Goal: Task Accomplishment & Management: Use online tool/utility

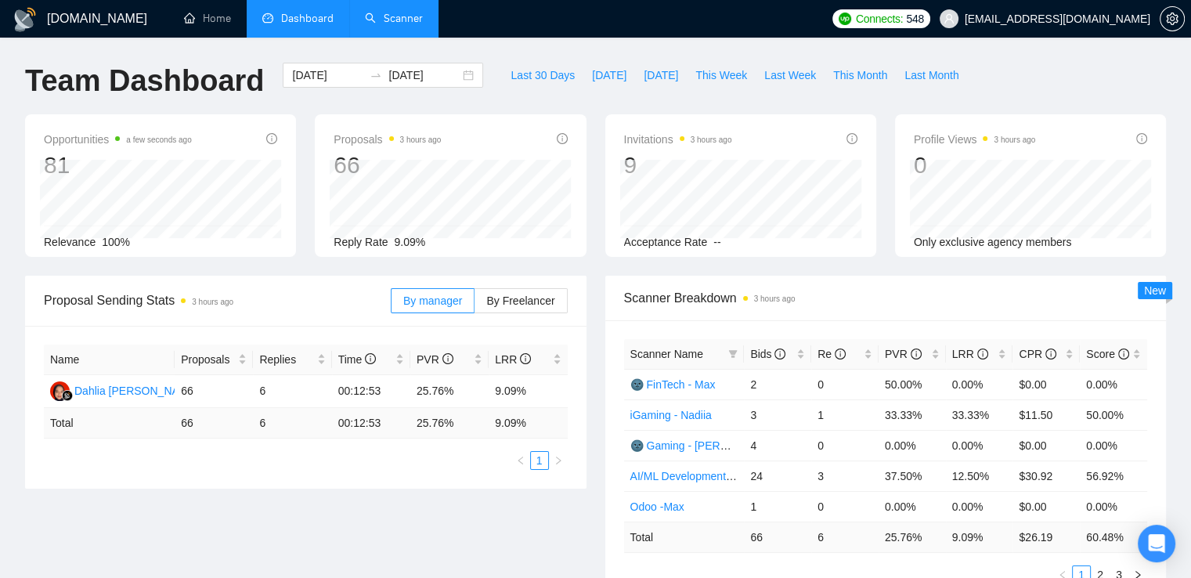
click at [400, 16] on link "Scanner" at bounding box center [394, 18] width 58 height 13
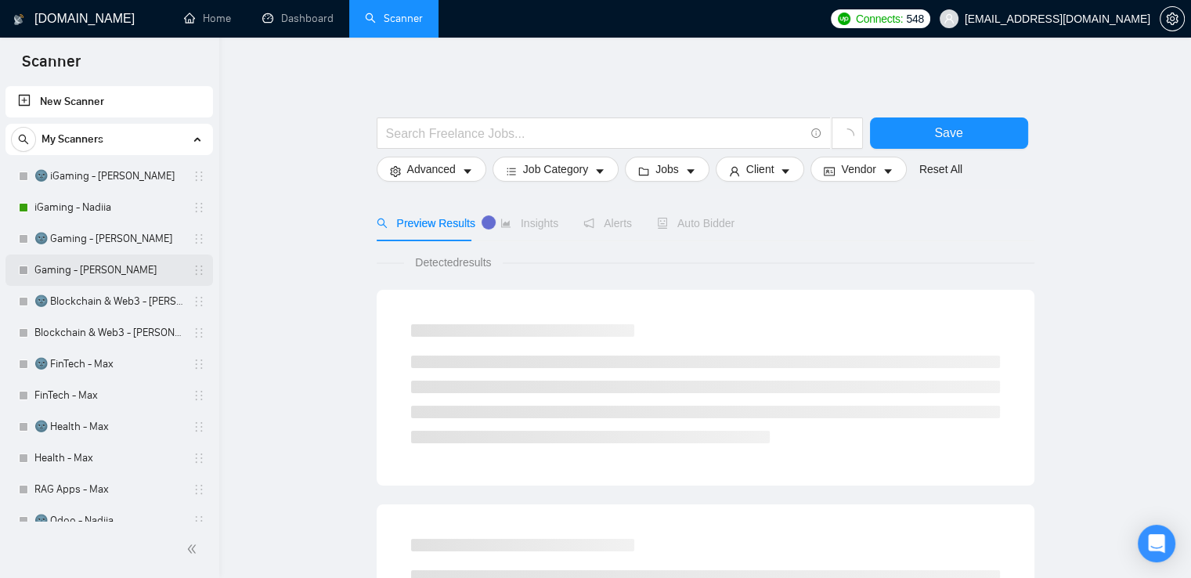
click at [95, 268] on link "Gaming - [PERSON_NAME]" at bounding box center [108, 270] width 149 height 31
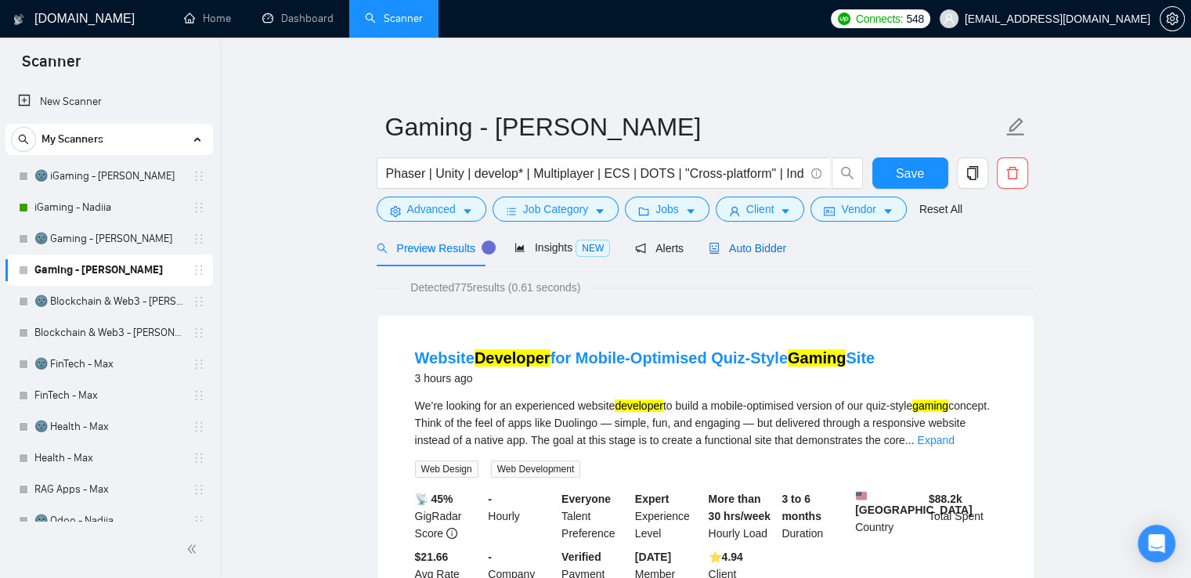
click at [721, 242] on span "Auto Bidder" at bounding box center [748, 248] width 78 height 13
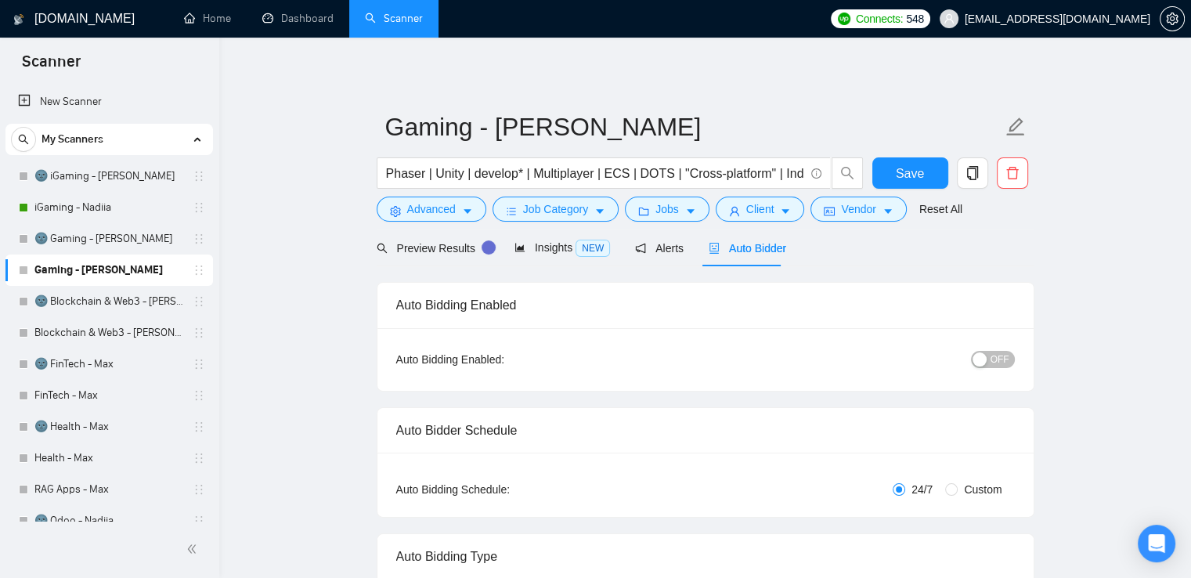
checkbox input "true"
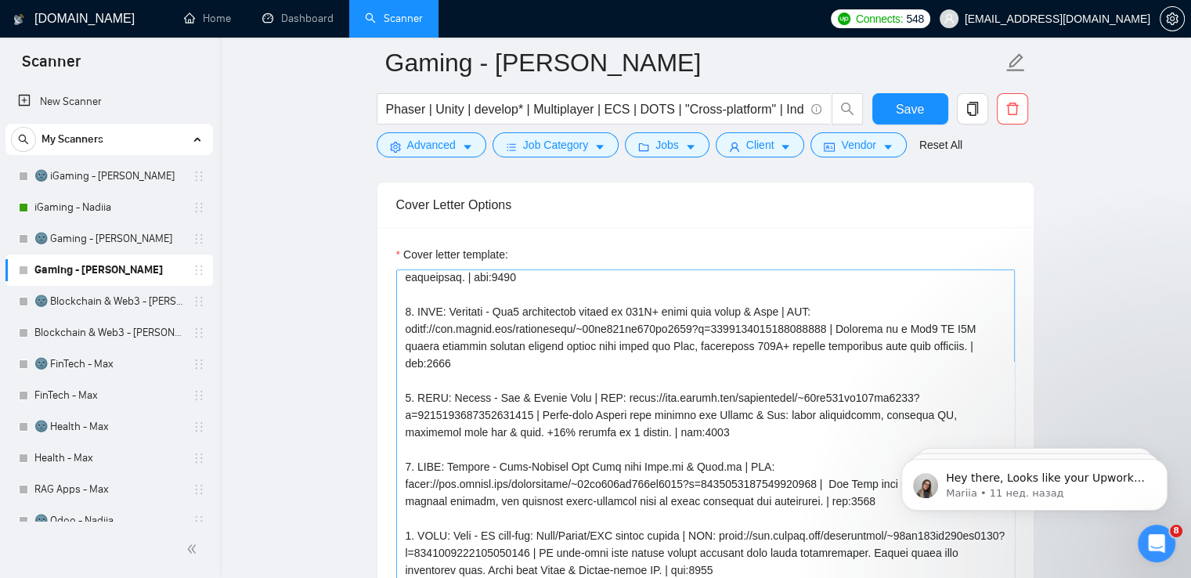
scroll to position [100, 0]
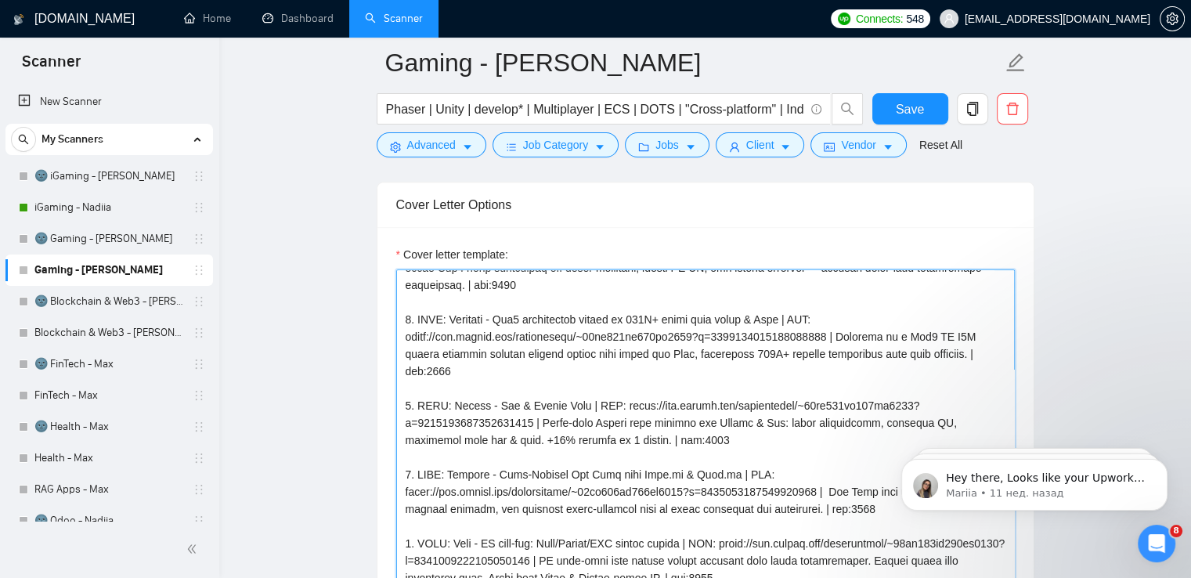
click at [844, 426] on textarea "Cover letter template:" at bounding box center [705, 445] width 619 height 353
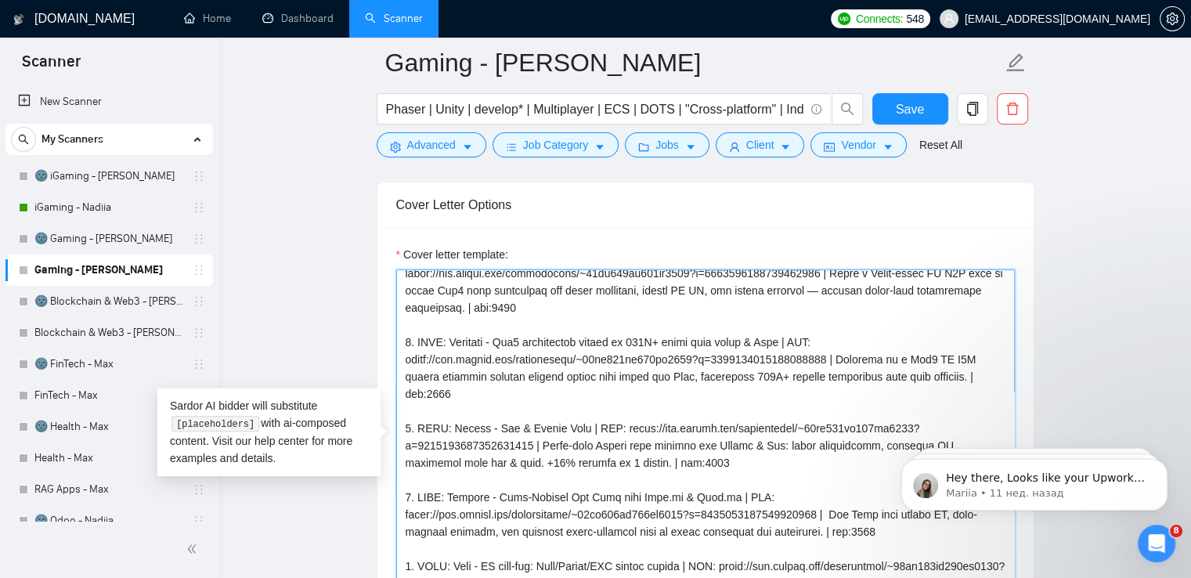
scroll to position [78, 0]
drag, startPoint x: 495, startPoint y: 338, endPoint x: 449, endPoint y: 339, distance: 46.2
click at [449, 339] on textarea "Cover letter template:" at bounding box center [705, 445] width 619 height 353
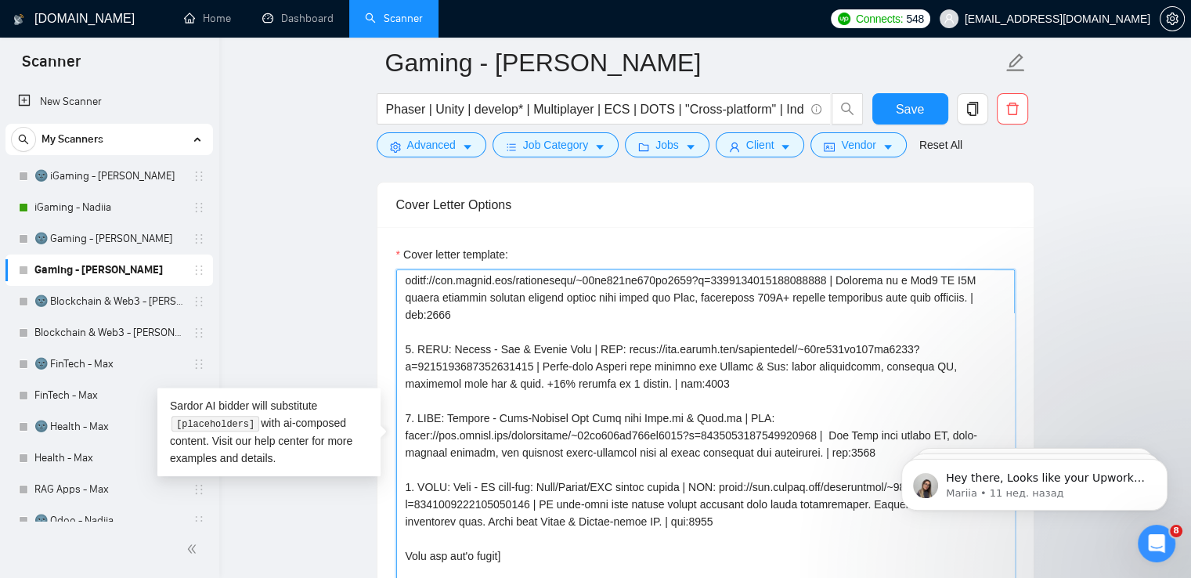
drag, startPoint x: 485, startPoint y: 349, endPoint x: 447, endPoint y: 349, distance: 38.4
click at [447, 349] on textarea "Cover letter template:" at bounding box center [705, 445] width 619 height 353
drag, startPoint x: 490, startPoint y: 414, endPoint x: 450, endPoint y: 415, distance: 40.0
click at [450, 415] on textarea "Cover letter template:" at bounding box center [705, 445] width 619 height 353
click at [670, 382] on textarea "Cover letter template:" at bounding box center [705, 445] width 619 height 353
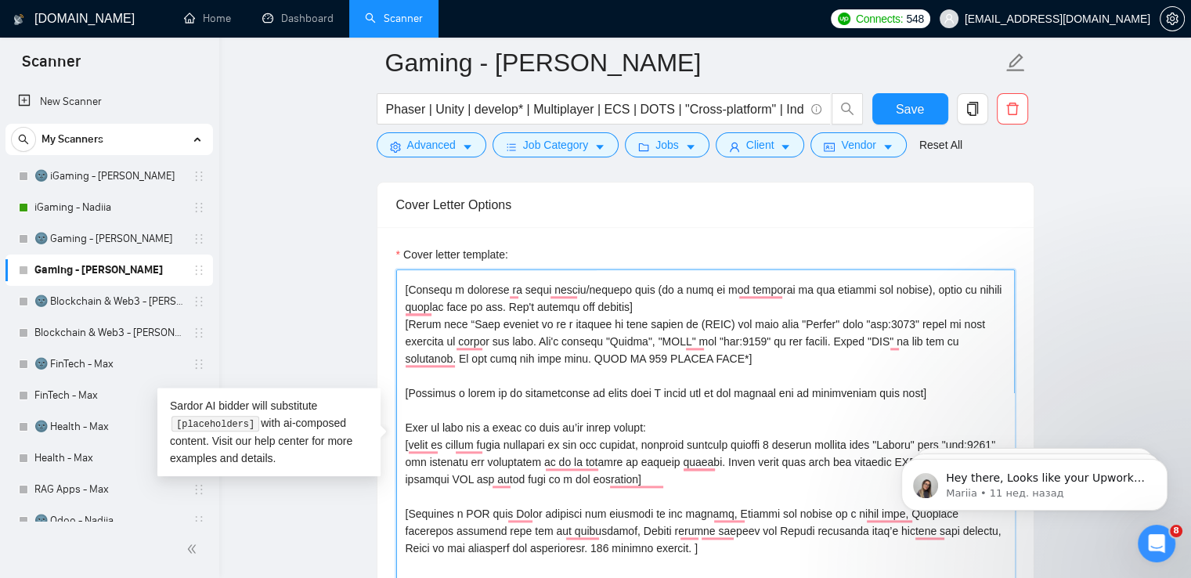
scroll to position [0, 0]
